Goal: Communication & Community: Participate in discussion

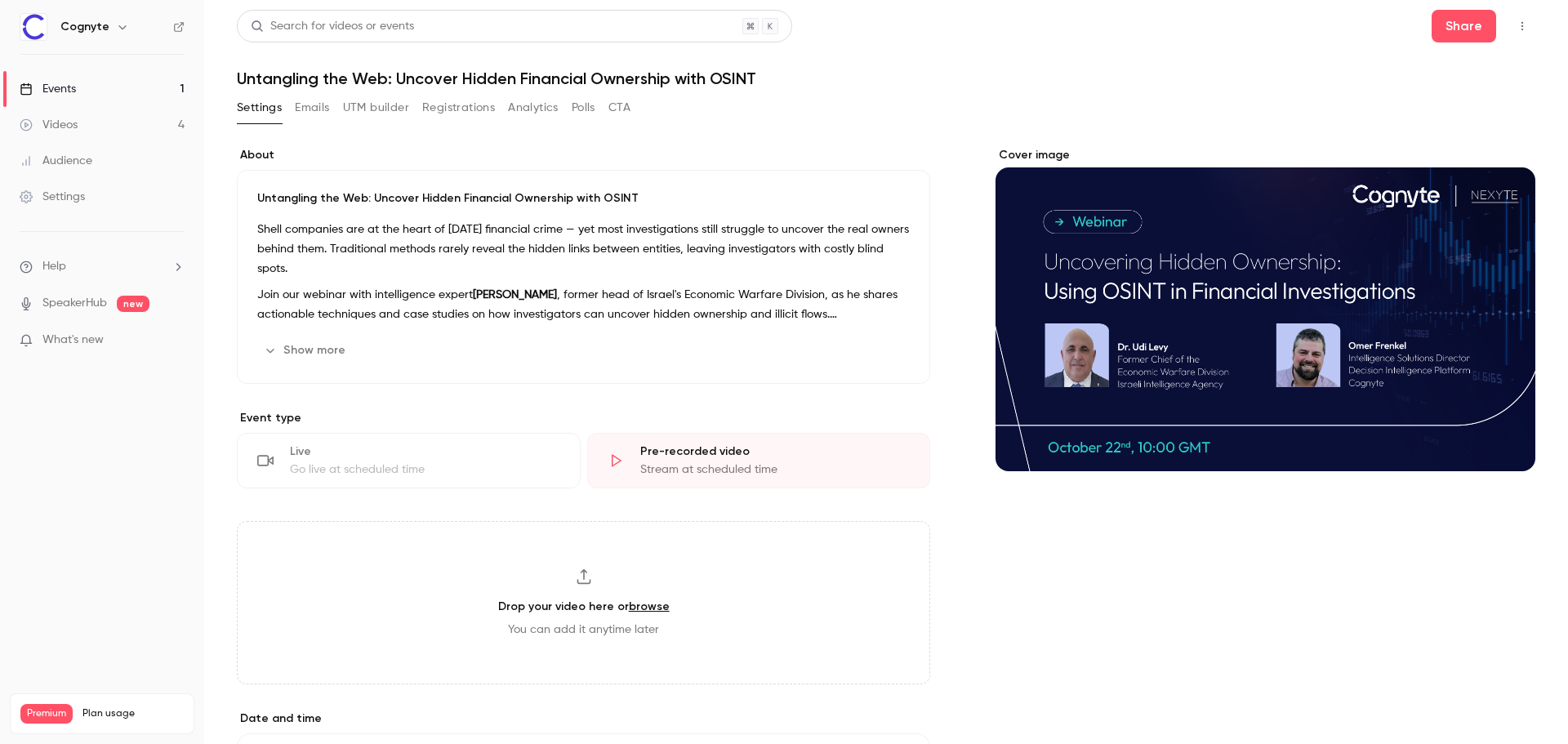
click at [95, 270] on li "Help" at bounding box center [102, 266] width 165 height 17
click at [271, 256] on link "Talk to [GEOGRAPHIC_DATA]" at bounding box center [301, 248] width 179 height 43
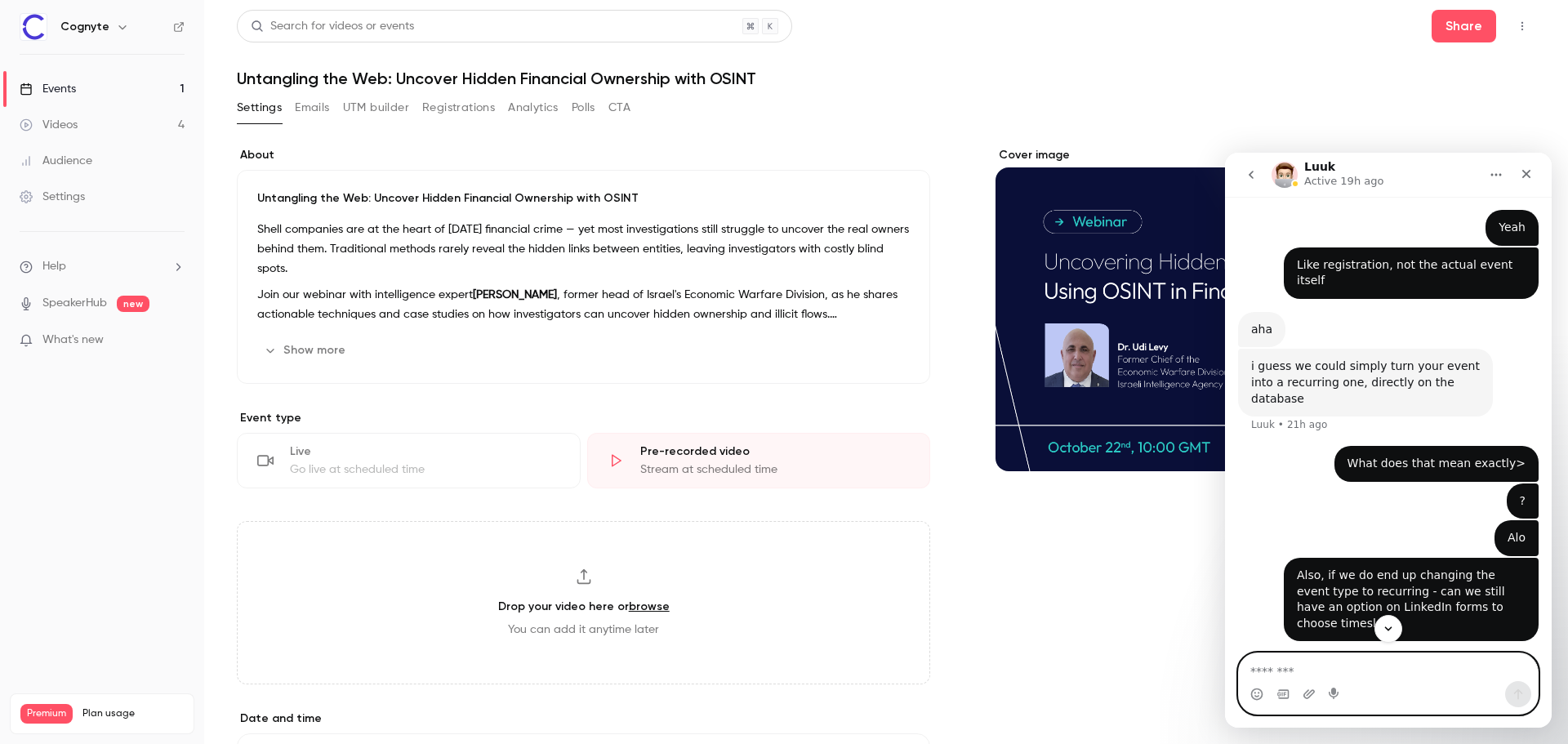
scroll to position [1296, 0]
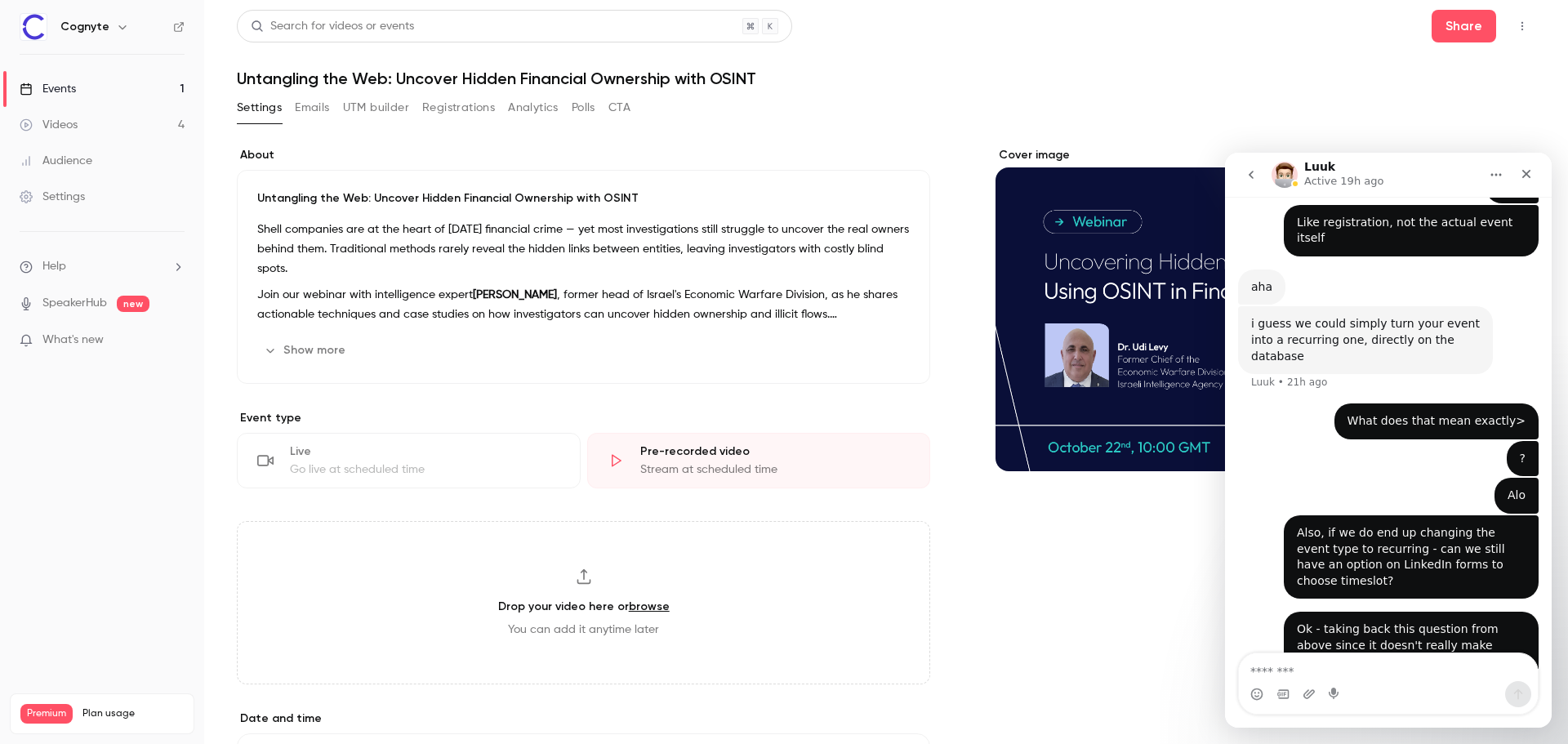
scroll to position [1296, 0]
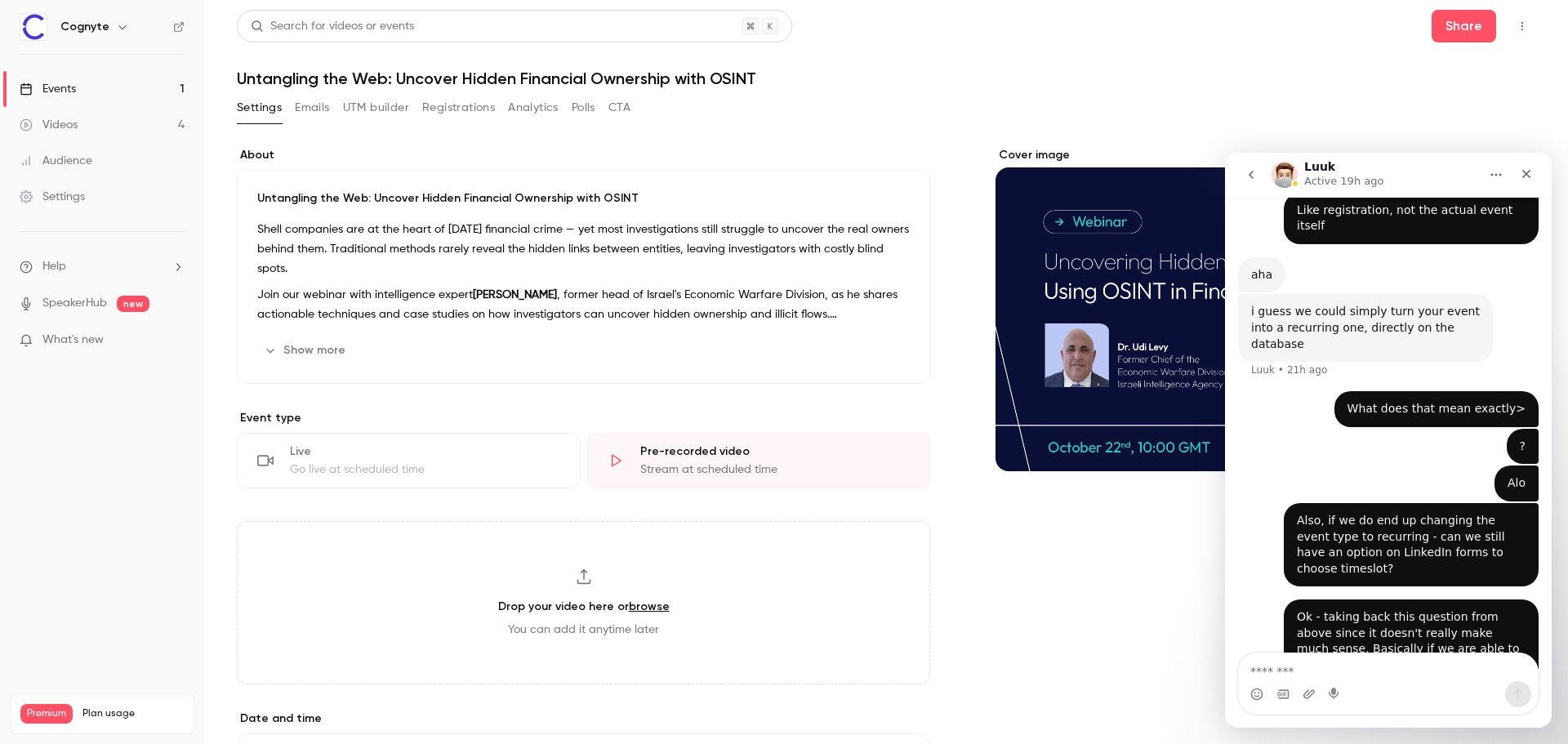
click at [1349, 662] on textarea "Message…" at bounding box center [1389, 667] width 299 height 28
type textarea "**********"
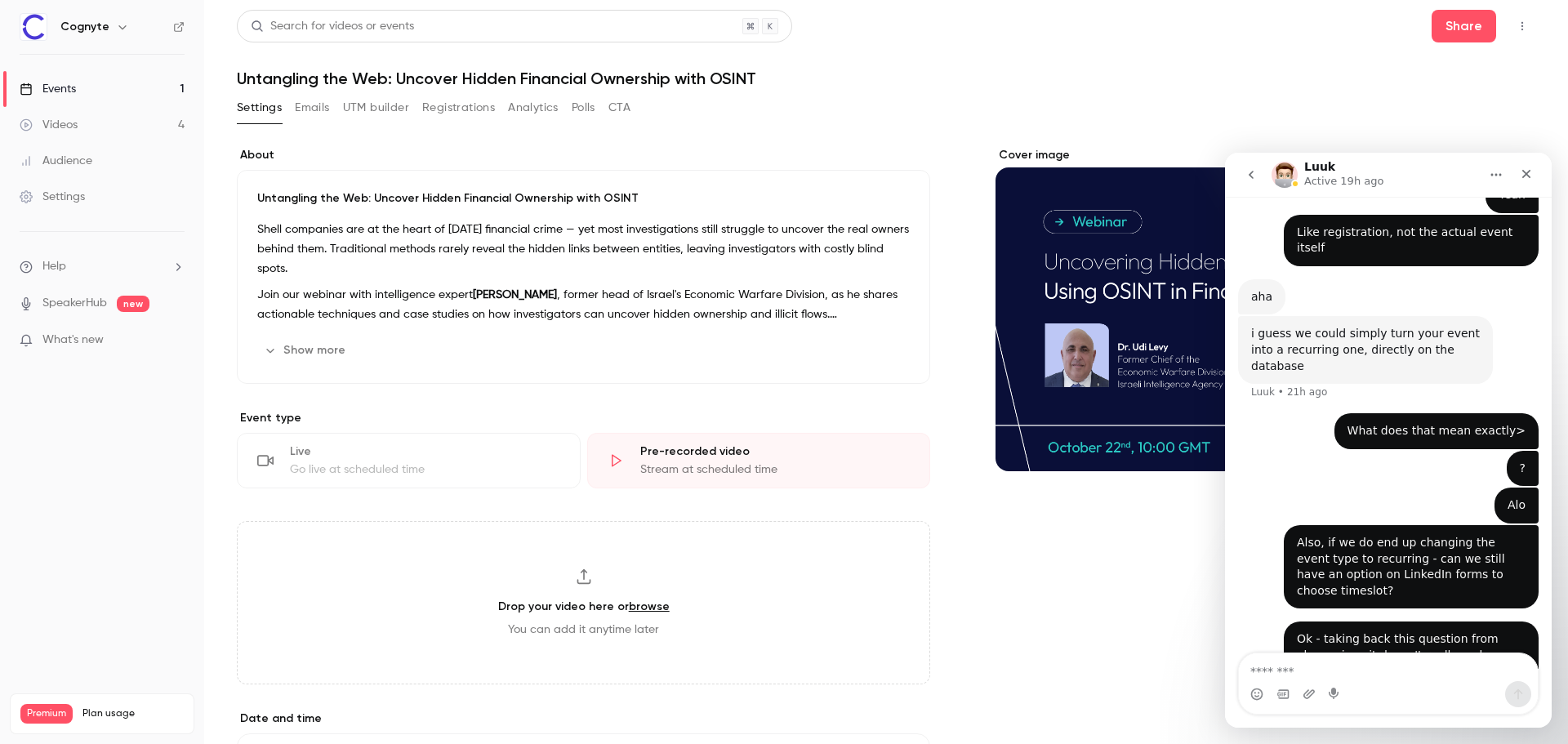
scroll to position [1389, 0]
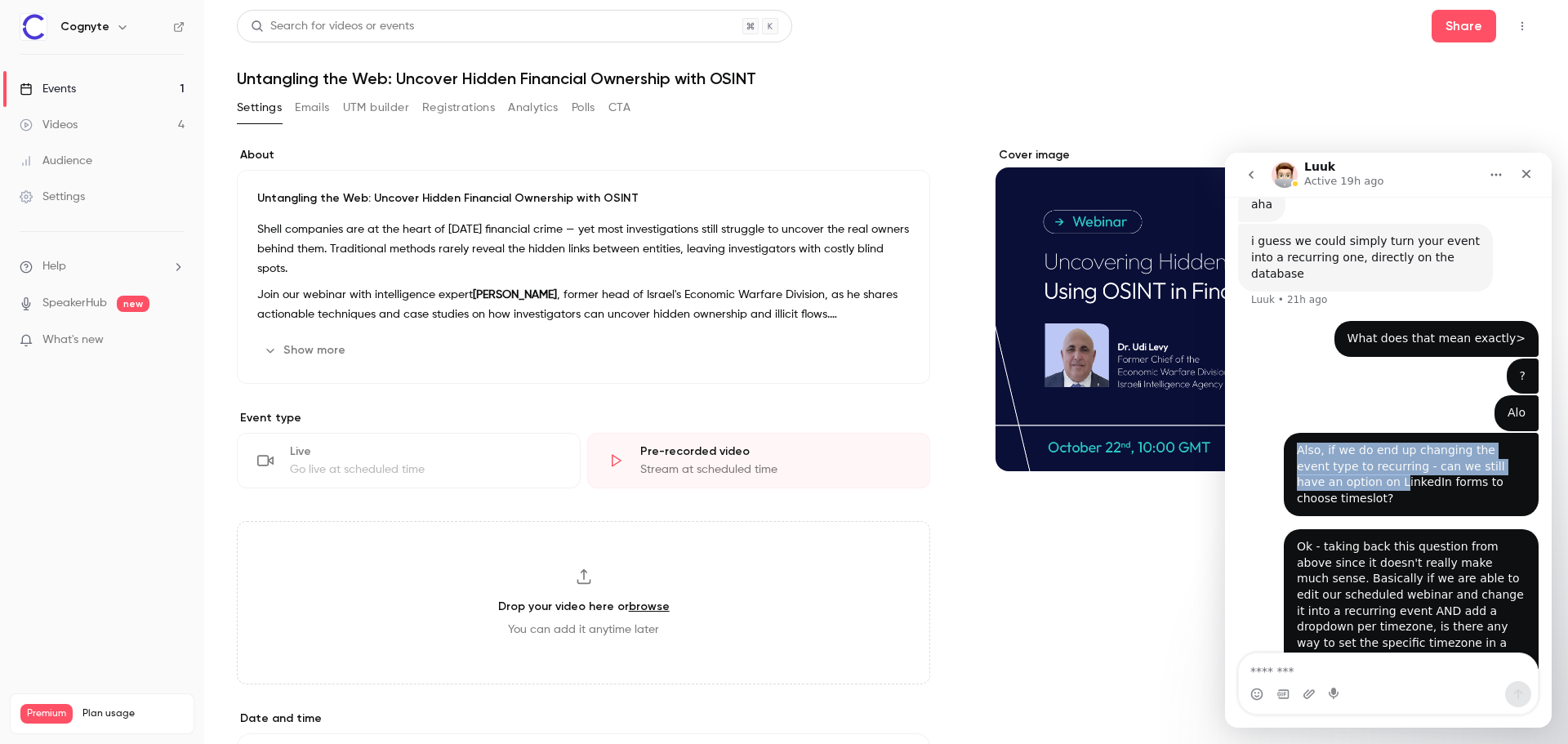
drag, startPoint x: 1292, startPoint y: 323, endPoint x: 1346, endPoint y: 363, distance: 67.2
click at [1346, 442] on div "Also, if we do end up changing the event type to recurring - can we still have …" at bounding box center [1410, 474] width 228 height 64
drag, startPoint x: 1338, startPoint y: 377, endPoint x: 1280, endPoint y: 316, distance: 84.2
click at [1284, 433] on div "Also, if we do end up changing the event type to recurring - can we still have …" at bounding box center [1411, 474] width 254 height 83
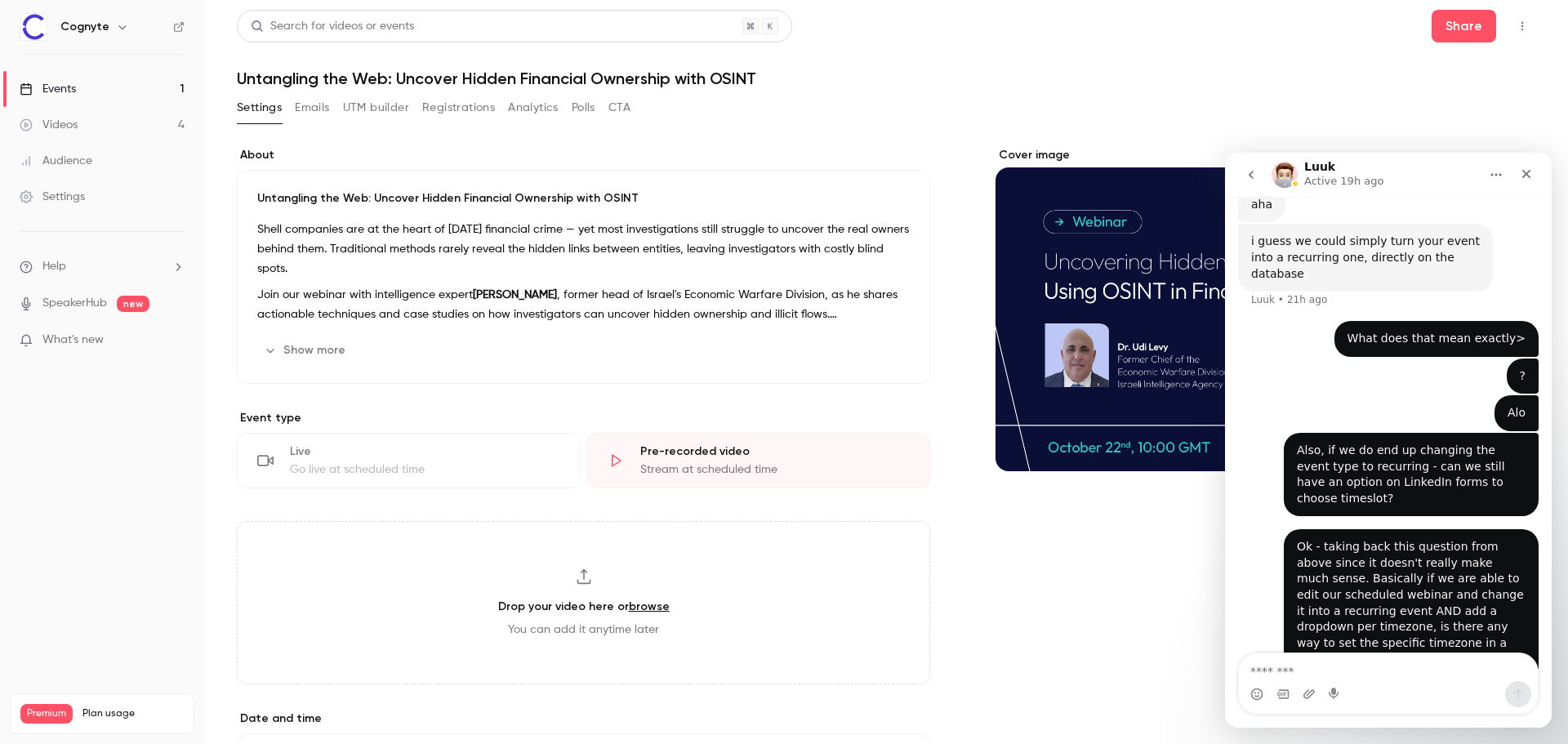
click at [1284, 433] on div "Also, if we do end up changing the event type to recurring - can we still have …" at bounding box center [1411, 474] width 254 height 83
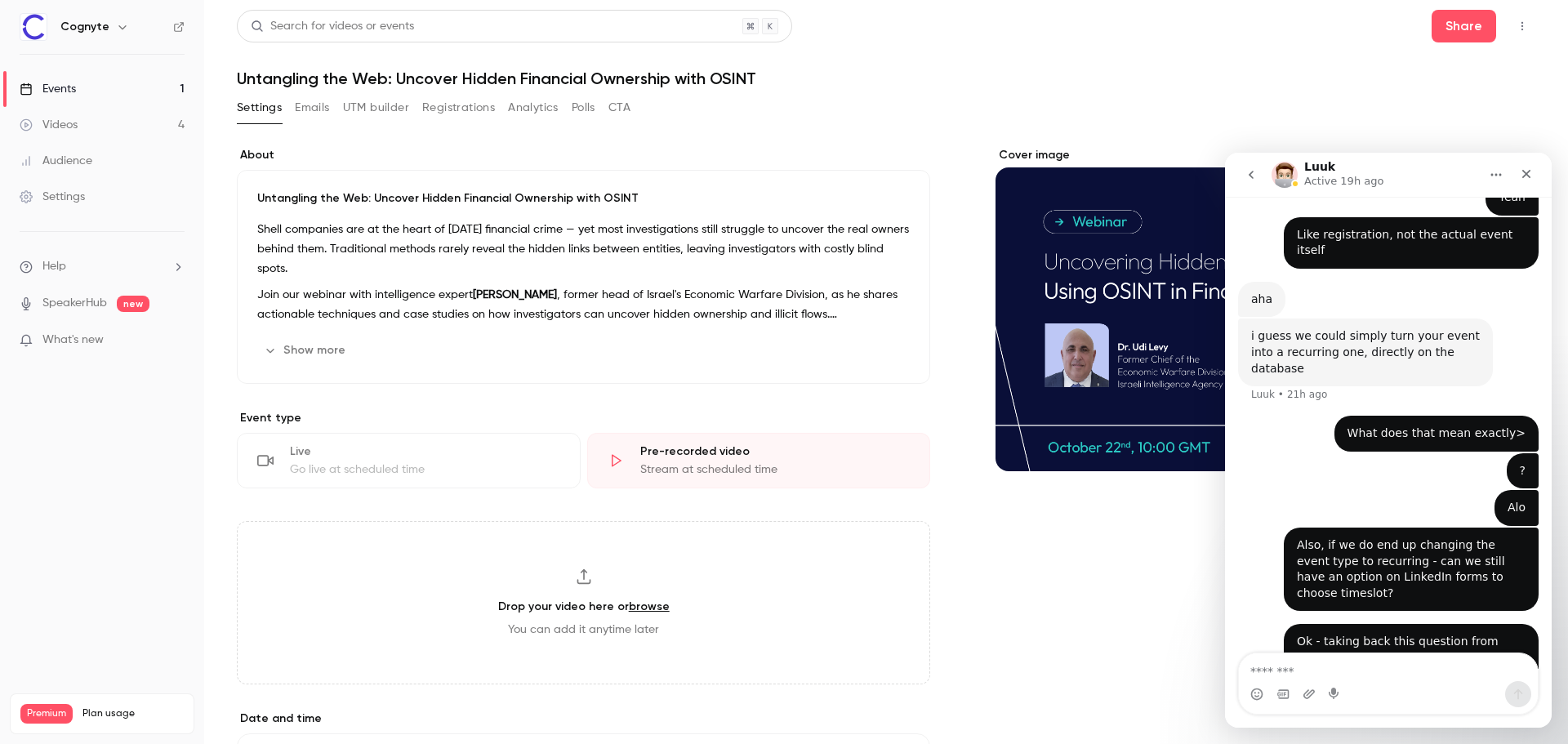
scroll to position [1225, 0]
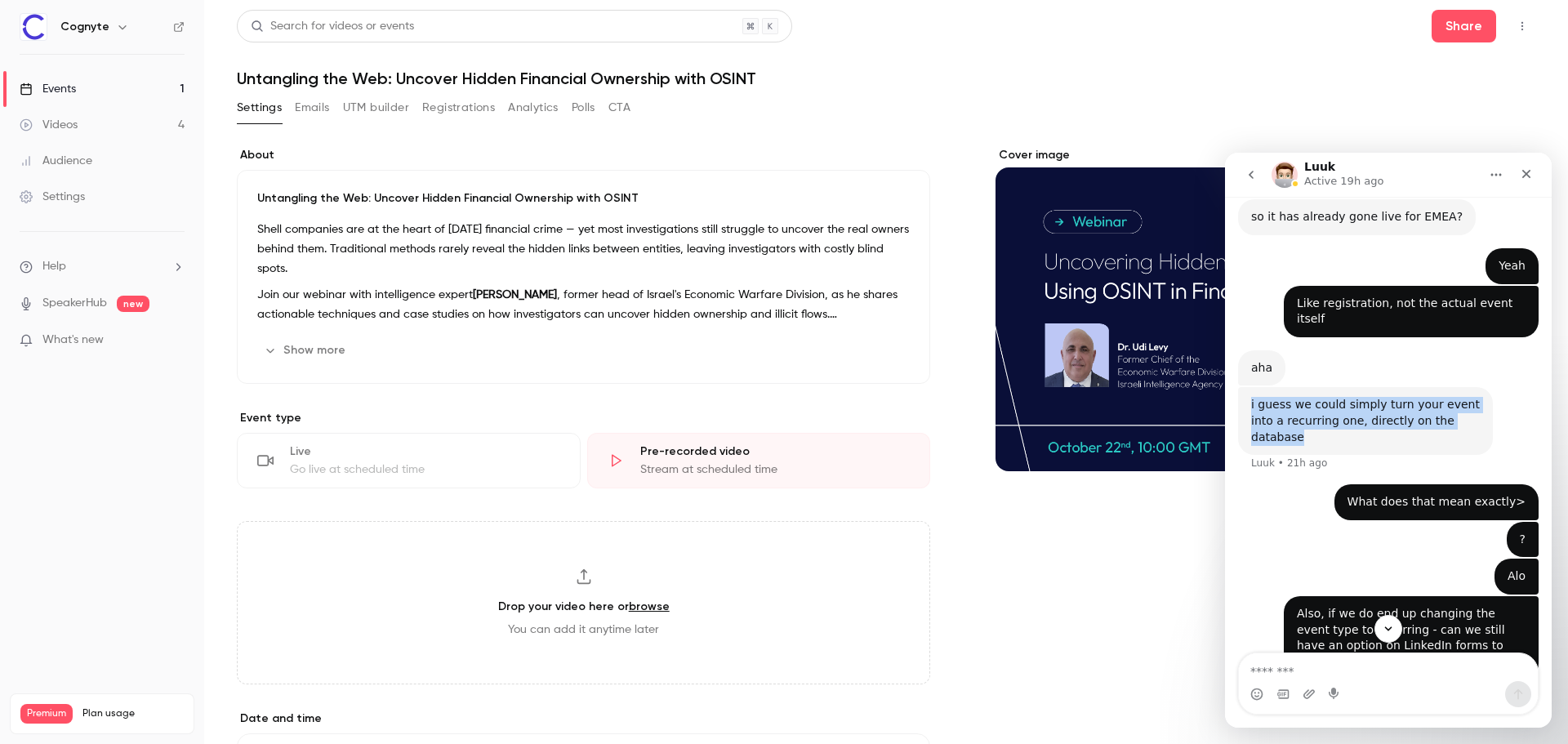
drag, startPoint x: 1251, startPoint y: 292, endPoint x: 1463, endPoint y: 317, distance: 213.5
click at [1463, 397] on div "i guess we could simply turn your event into a recurring one, directly on the d…" at bounding box center [1365, 420] width 228 height 48
drag, startPoint x: 1461, startPoint y: 308, endPoint x: 1224, endPoint y: 293, distance: 237.5
click at [1225, 293] on html "Luuk Active 19h ago Ask us anything, or share your feedback. September 15 Hey g…" at bounding box center [1389, 440] width 327 height 575
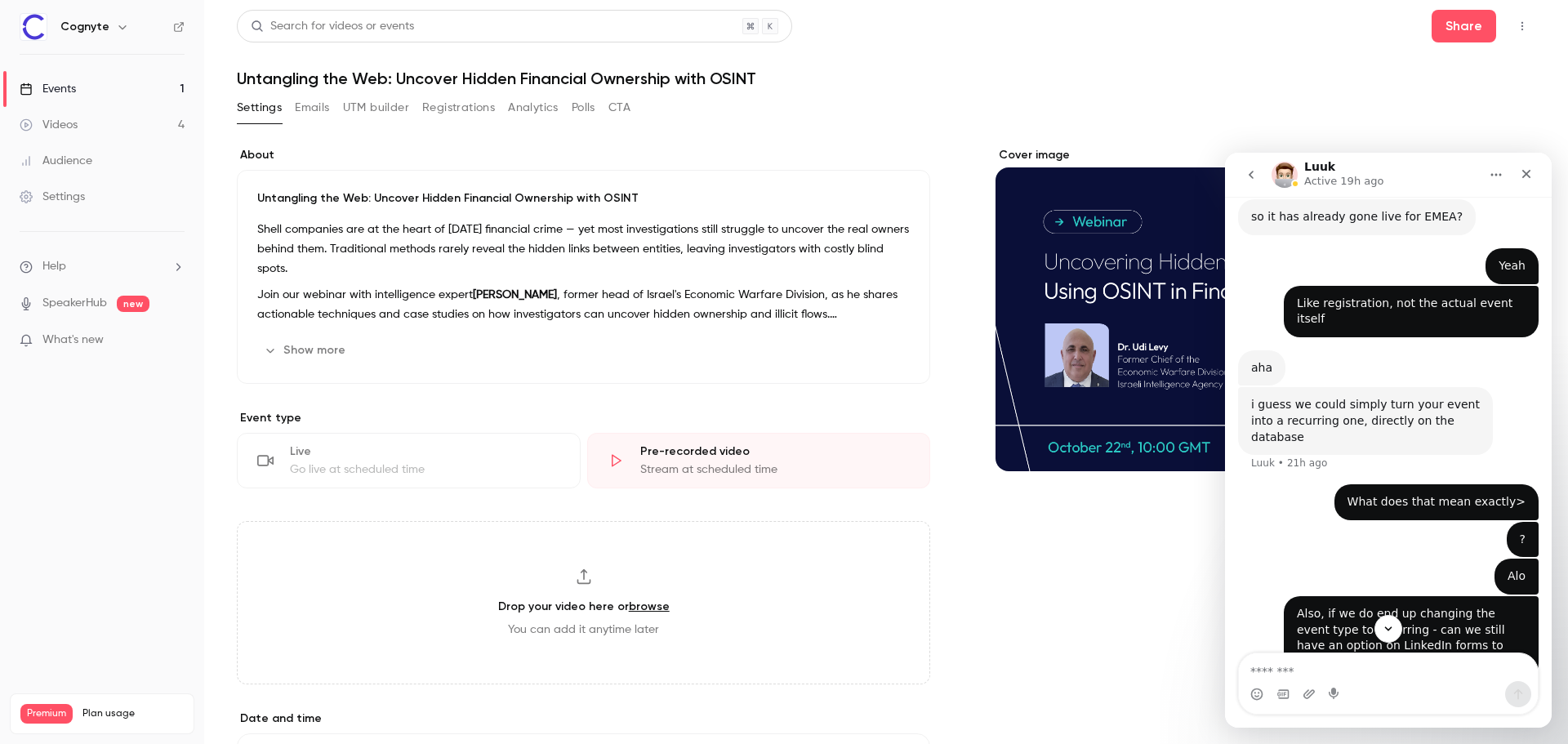
click at [1303, 522] on div "? • 21h ago" at bounding box center [1389, 540] width 301 height 38
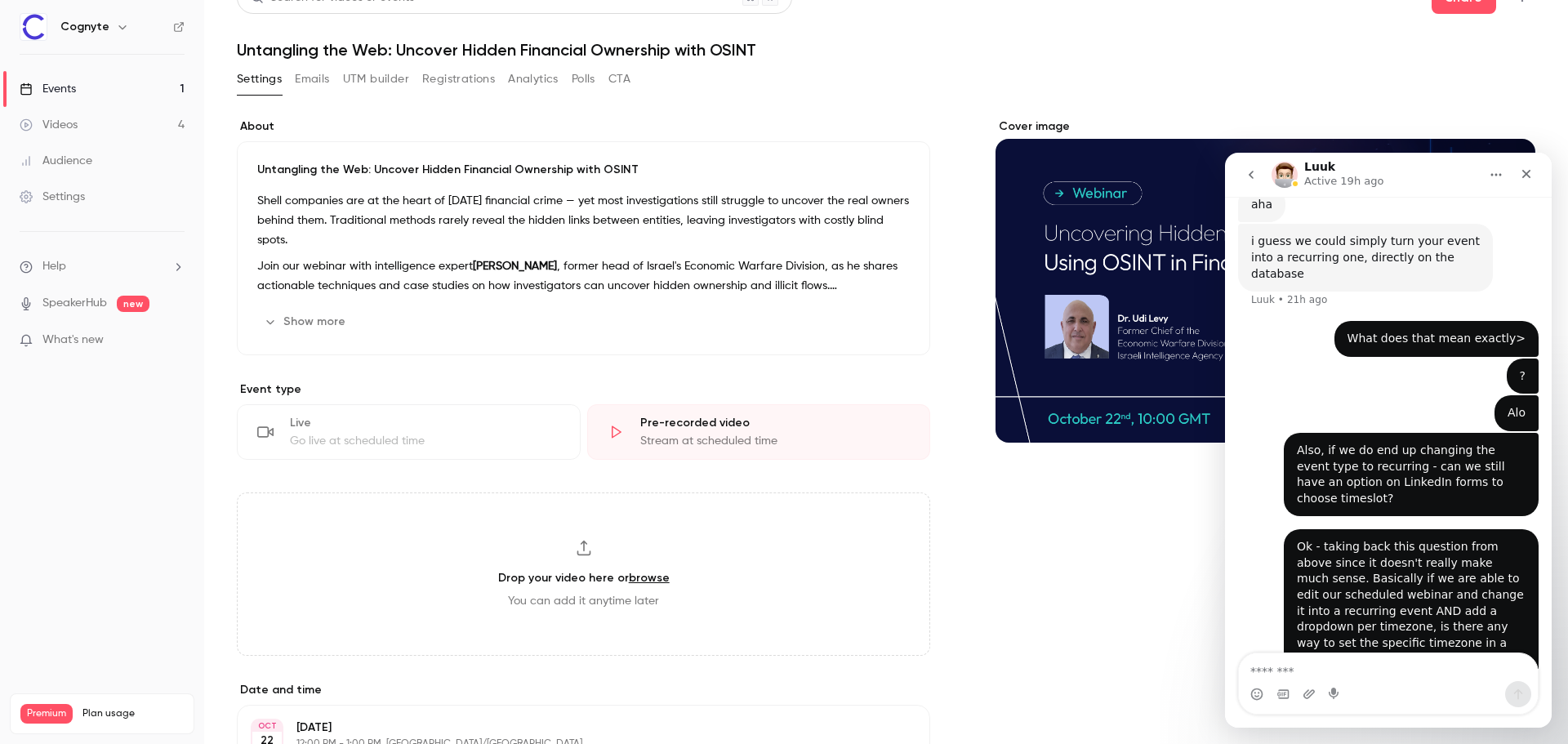
scroll to position [0, 0]
